Goal: Information Seeking & Learning: Understand process/instructions

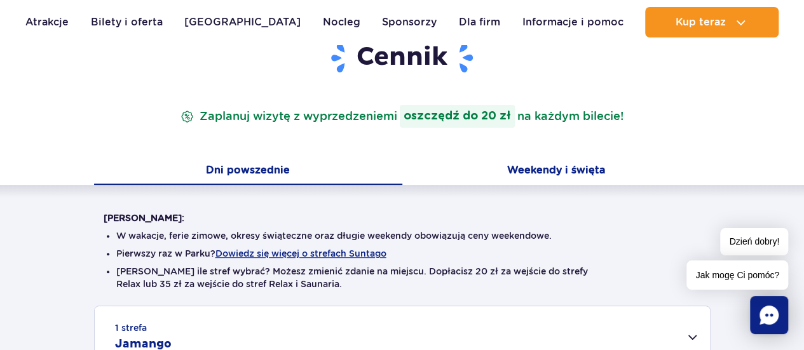
click at [587, 168] on button "Weekendy i święta" at bounding box center [556, 171] width 308 height 27
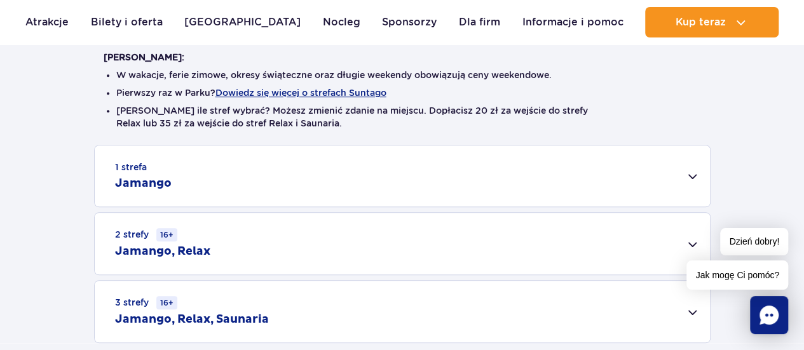
scroll to position [461, 0]
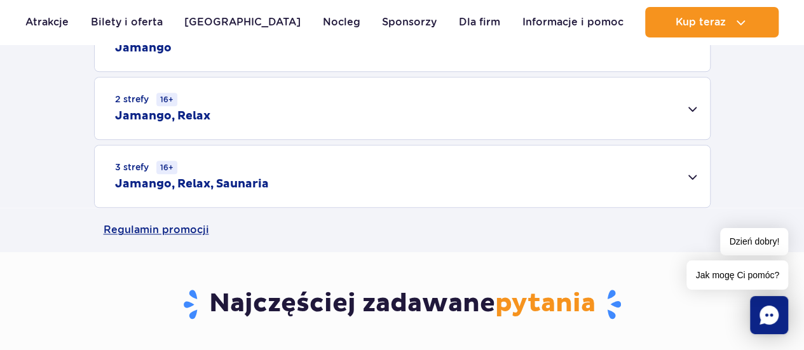
click at [587, 168] on div "3 strefy 16+ Jamango, Relax, Saunaria" at bounding box center [402, 177] width 615 height 62
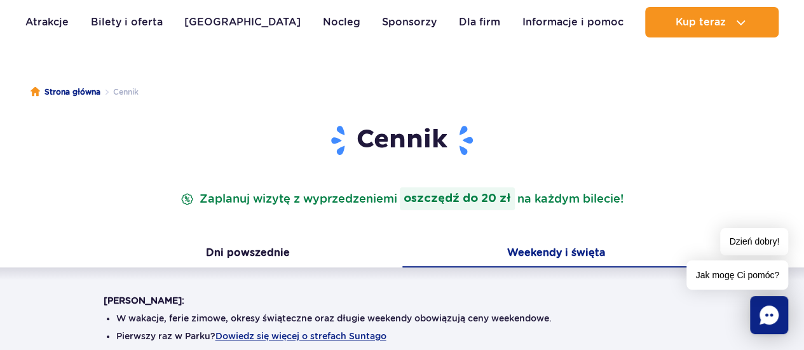
scroll to position [0, 0]
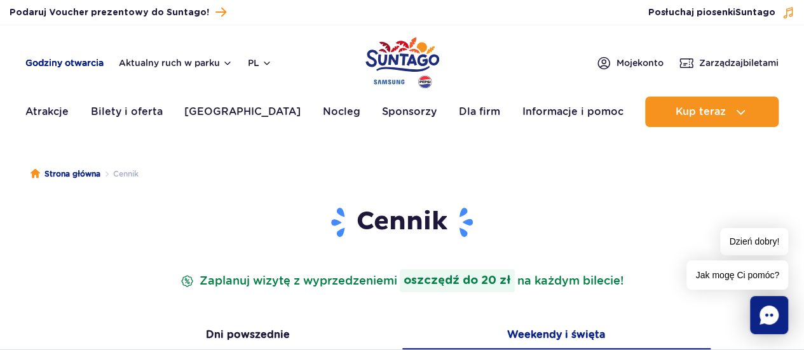
click at [38, 62] on link "Godziny otwarcia" at bounding box center [64, 63] width 78 height 13
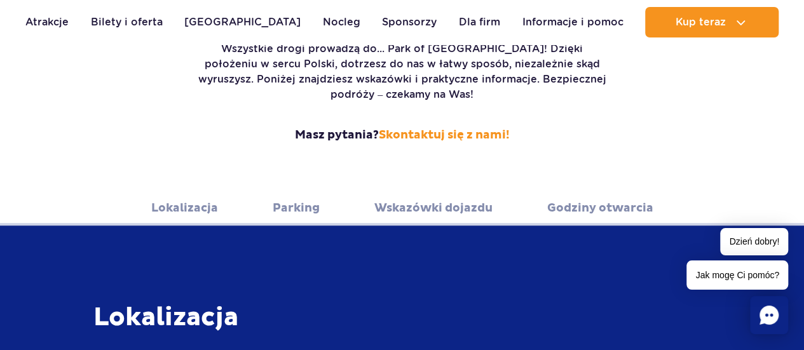
scroll to position [275, 0]
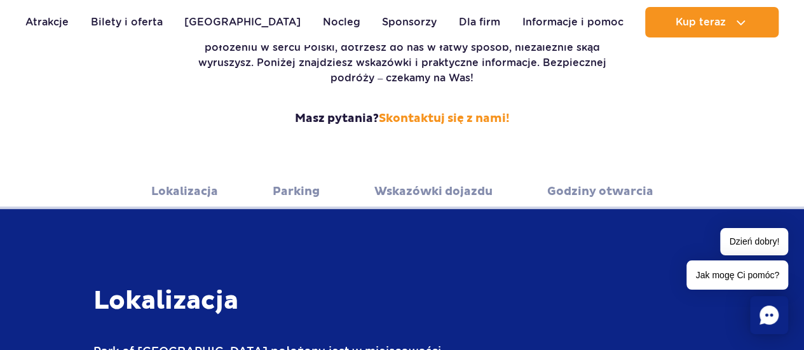
click at [192, 182] on link "Lokalizacja" at bounding box center [184, 191] width 67 height 35
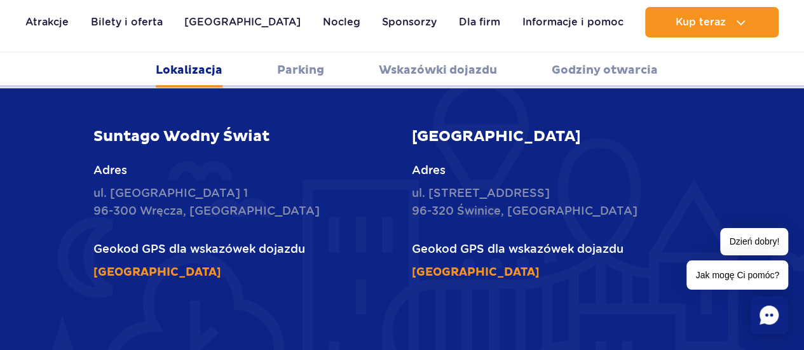
scroll to position [637, 0]
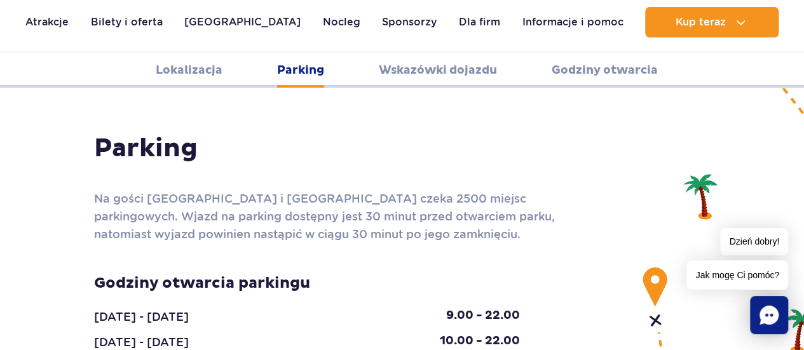
scroll to position [1130, 0]
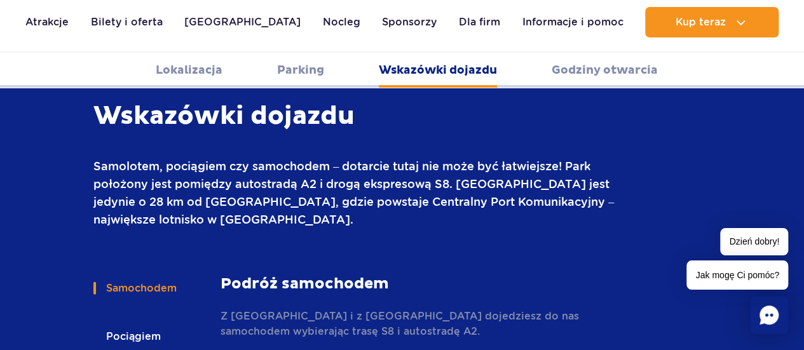
scroll to position [1733, 0]
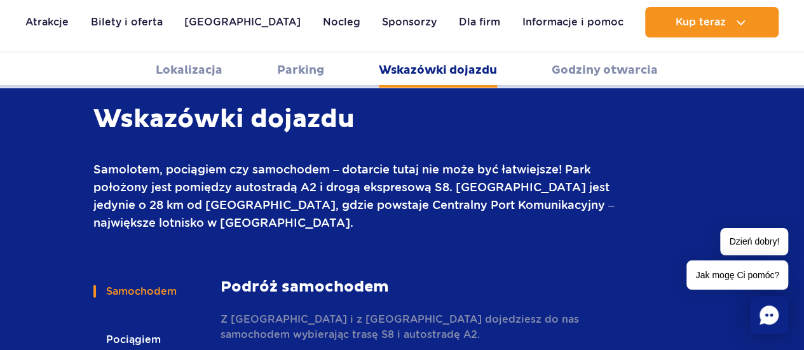
click at [118, 326] on button "Pociągiem" at bounding box center [132, 340] width 78 height 28
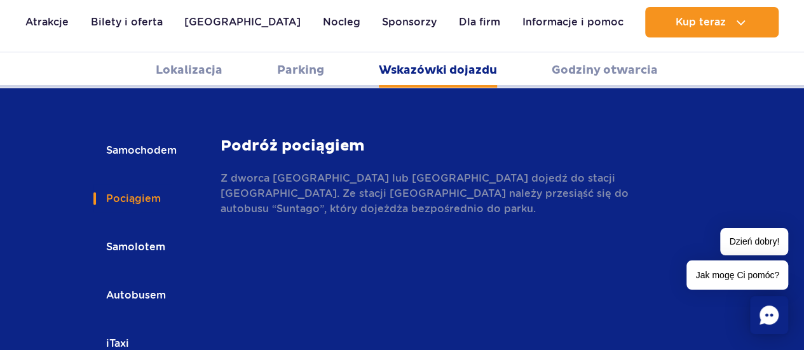
scroll to position [1879, 0]
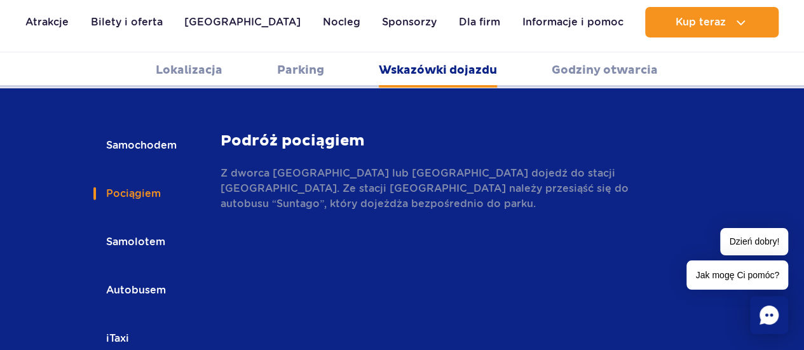
click at [136, 276] on button "Autobusem" at bounding box center [134, 290] width 83 height 28
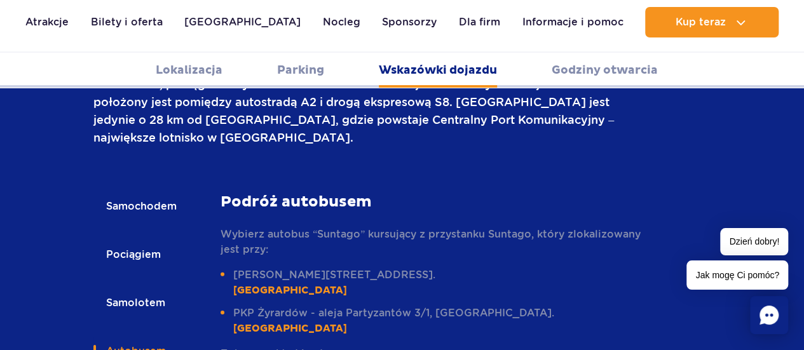
scroll to position [1817, 0]
click at [287, 348] on link "rozkład jazdy" at bounding box center [293, 354] width 69 height 12
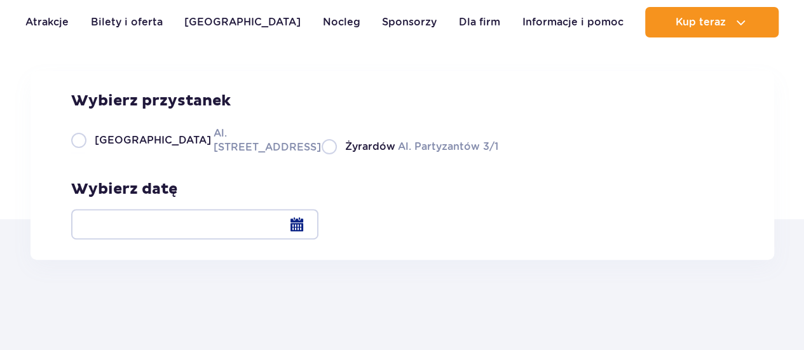
scroll to position [118, 0]
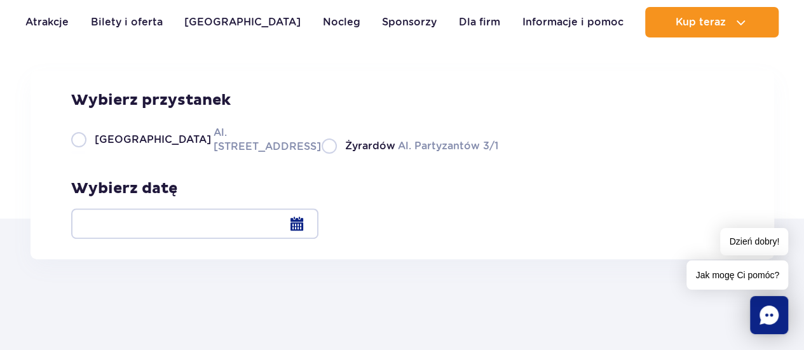
click at [84, 154] on label "Warszawa Al. Jerozolimskie 56" at bounding box center [188, 139] width 235 height 29
click at [84, 154] on input "Warszawa Al. Jerozolimskie 56" at bounding box center [78, 152] width 14 height 3
radio input "true"
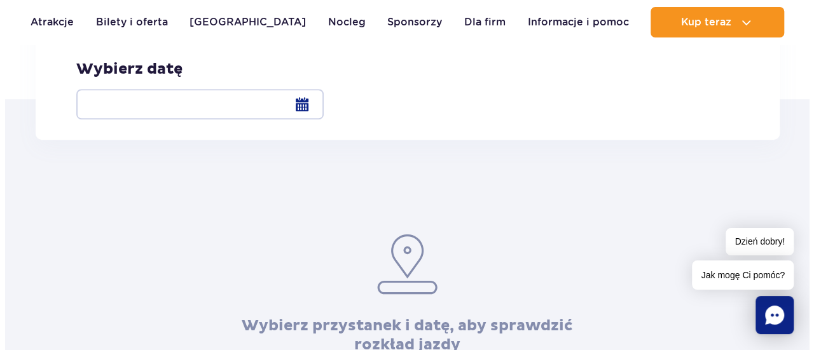
scroll to position [260, 0]
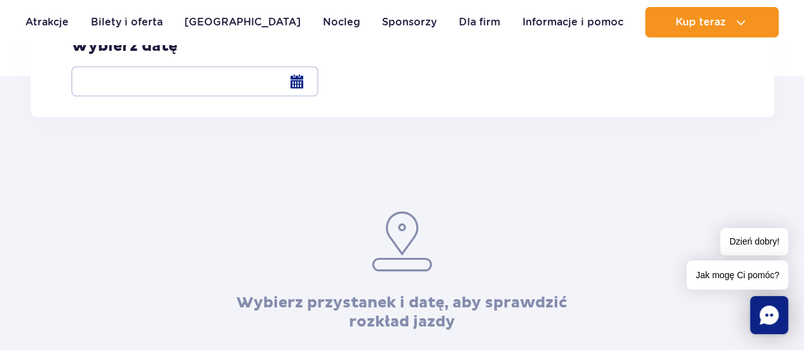
click at [318, 77] on div at bounding box center [194, 81] width 247 height 31
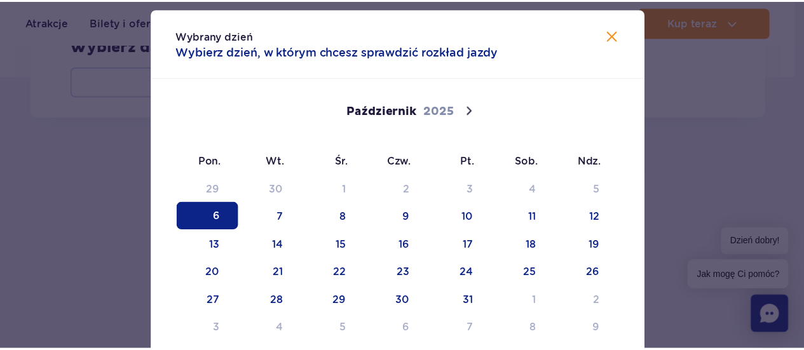
scroll to position [43, 0]
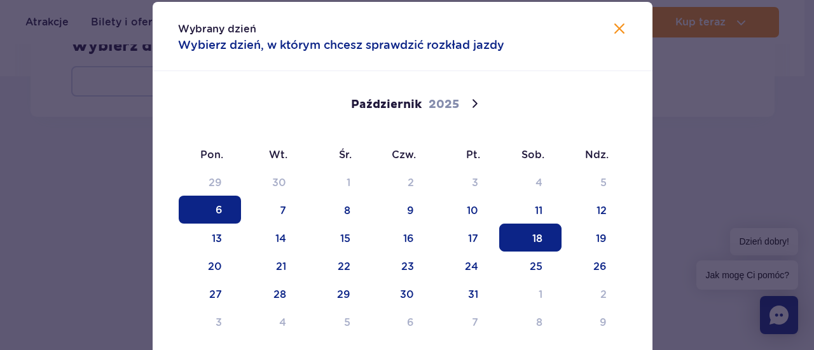
click at [533, 241] on span "18" at bounding box center [530, 238] width 62 height 28
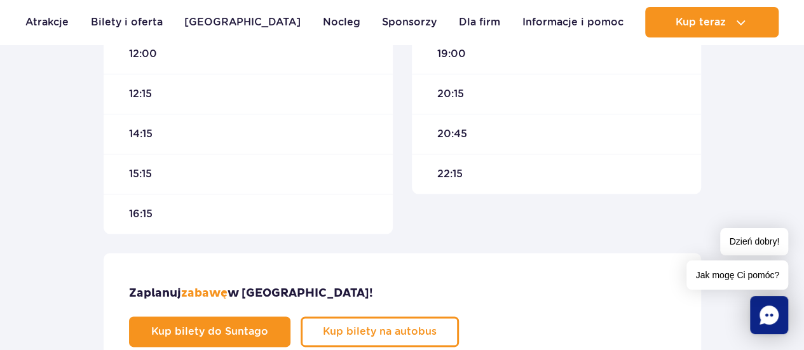
scroll to position [672, 0]
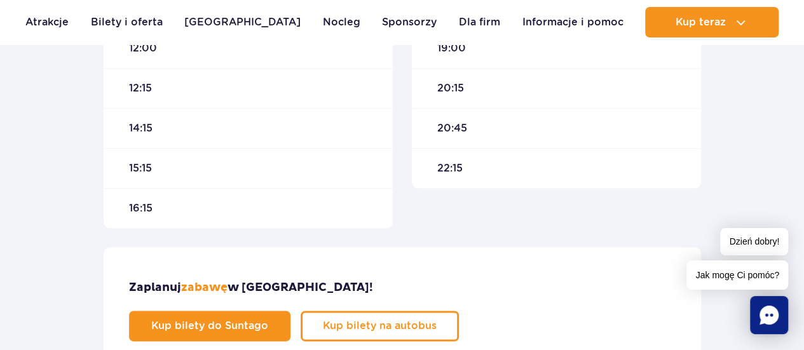
click at [205, 199] on div "16:15" at bounding box center [248, 208] width 289 height 40
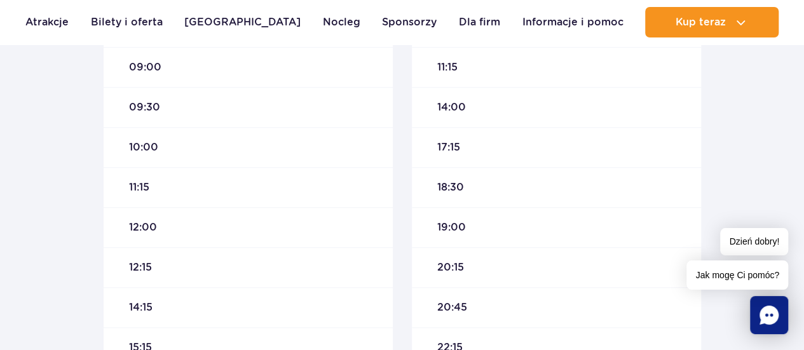
scroll to position [491, 0]
